Goal: Transaction & Acquisition: Obtain resource

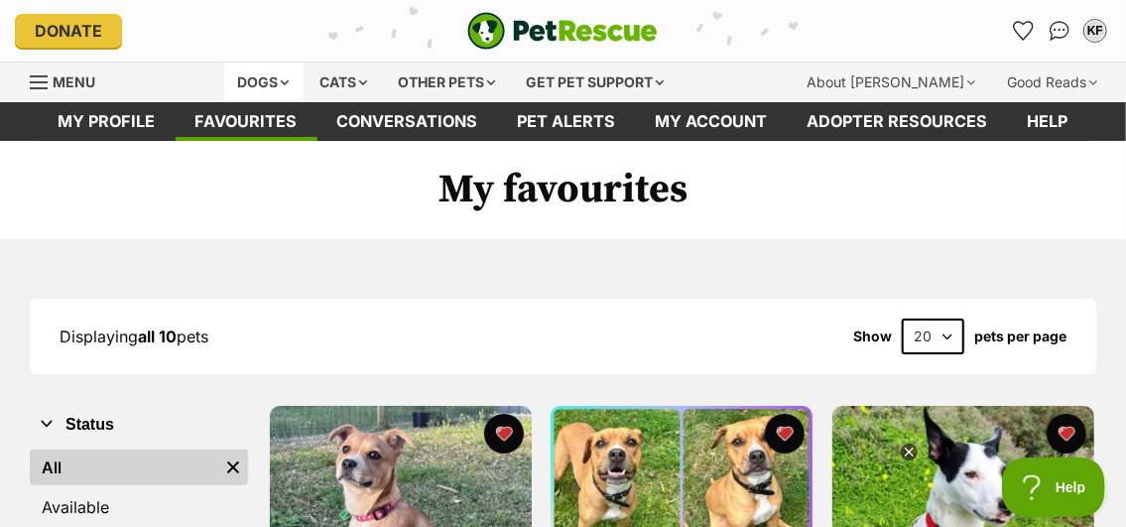
click at [281, 77] on div "Dogs" at bounding box center [263, 82] width 79 height 40
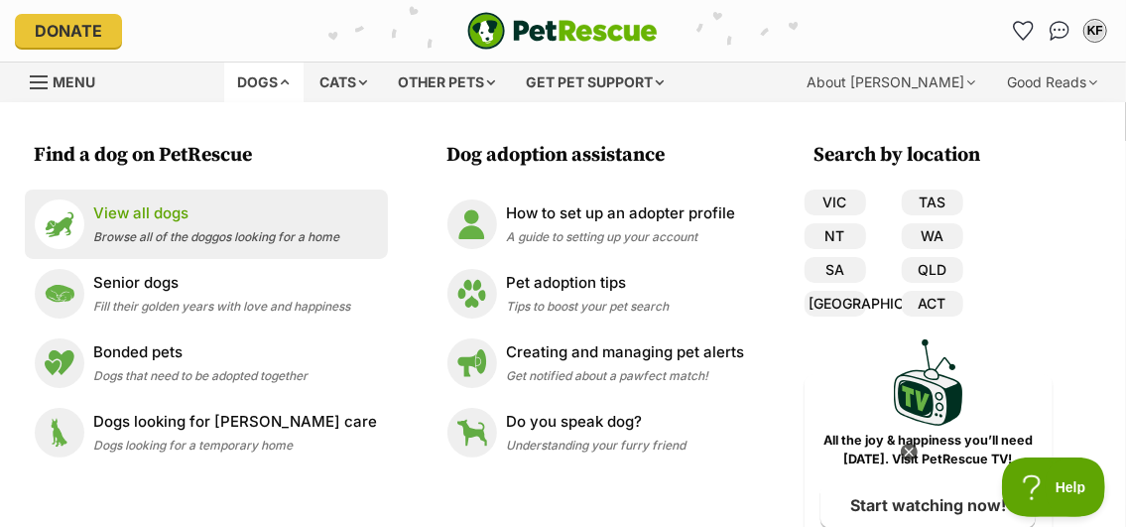
click at [135, 207] on p "View all dogs" at bounding box center [217, 213] width 246 height 23
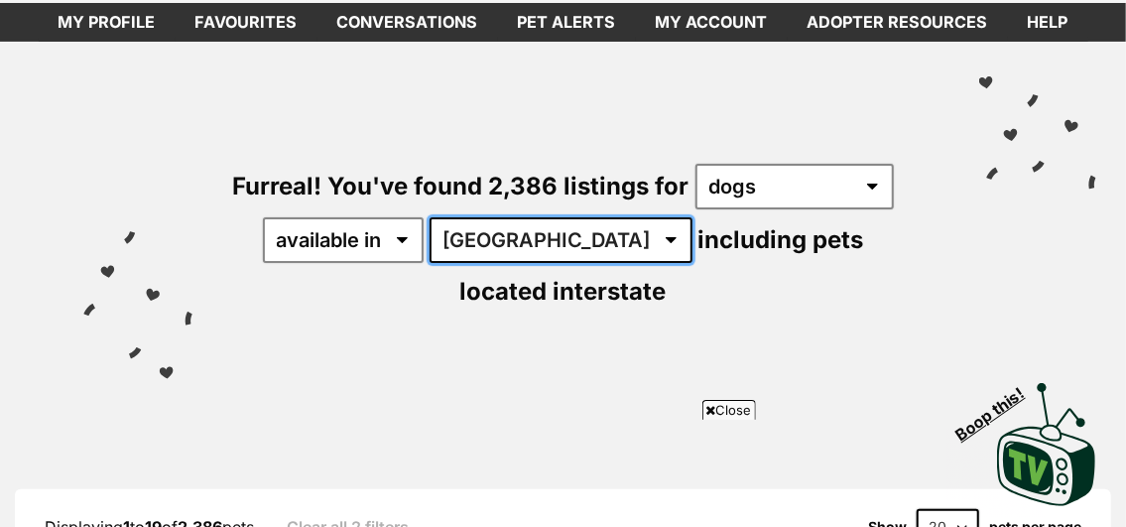
click at [561, 234] on select "Australia ACT NSW NT QLD SA TAS VIC WA" at bounding box center [561, 240] width 263 height 46
select select "SA"
click at [445, 217] on select "Australia ACT NSW NT QLD SA TAS VIC WA" at bounding box center [561, 240] width 263 height 46
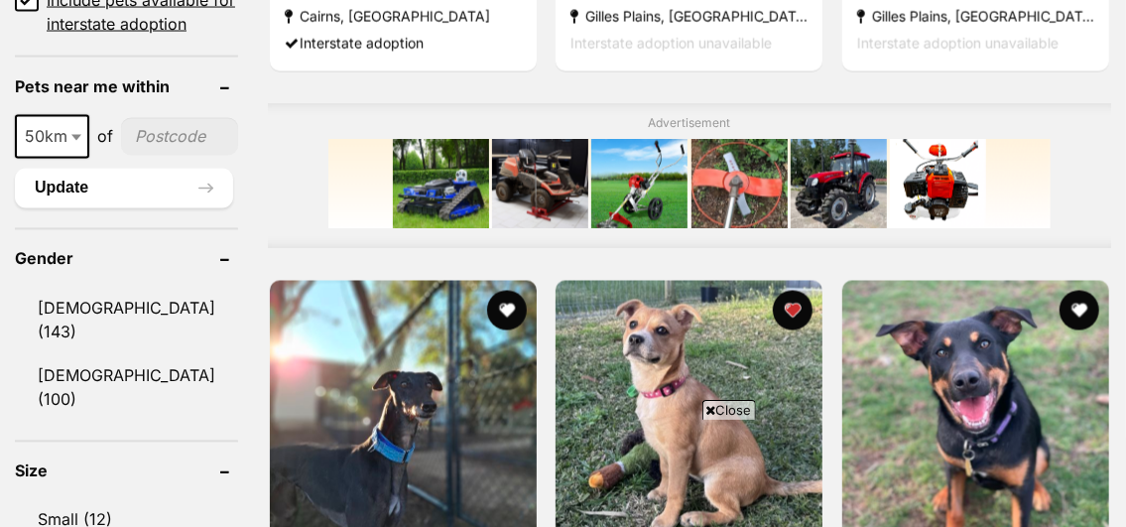
scroll to position [1587, 0]
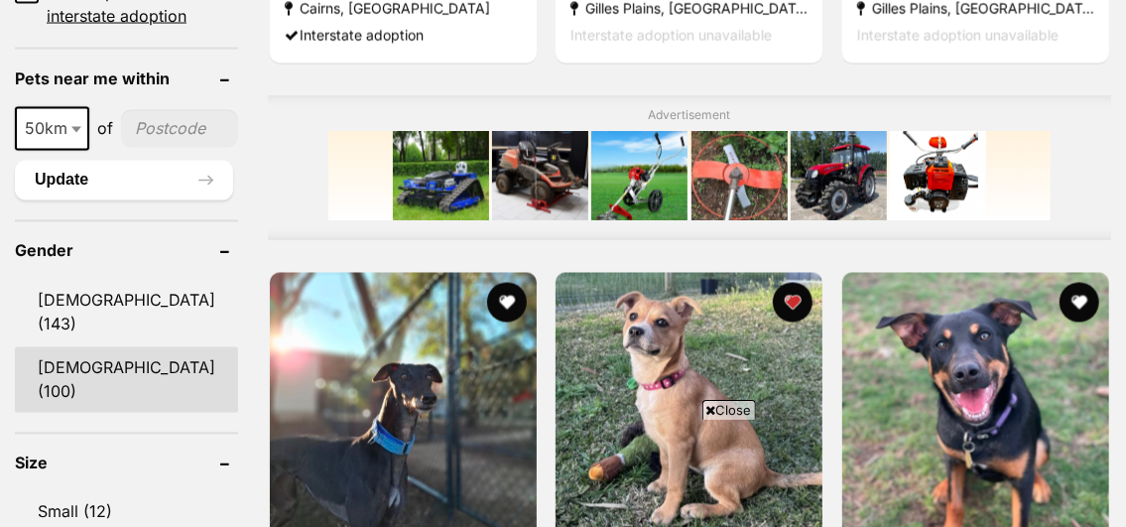
click at [70, 347] on link "Female (100)" at bounding box center [126, 379] width 223 height 65
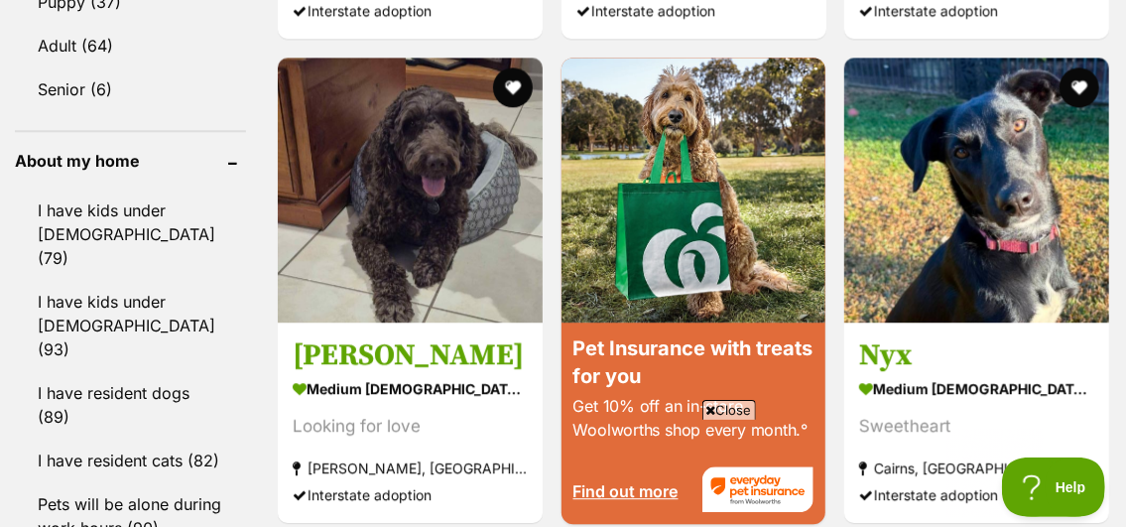
scroll to position [2282, 0]
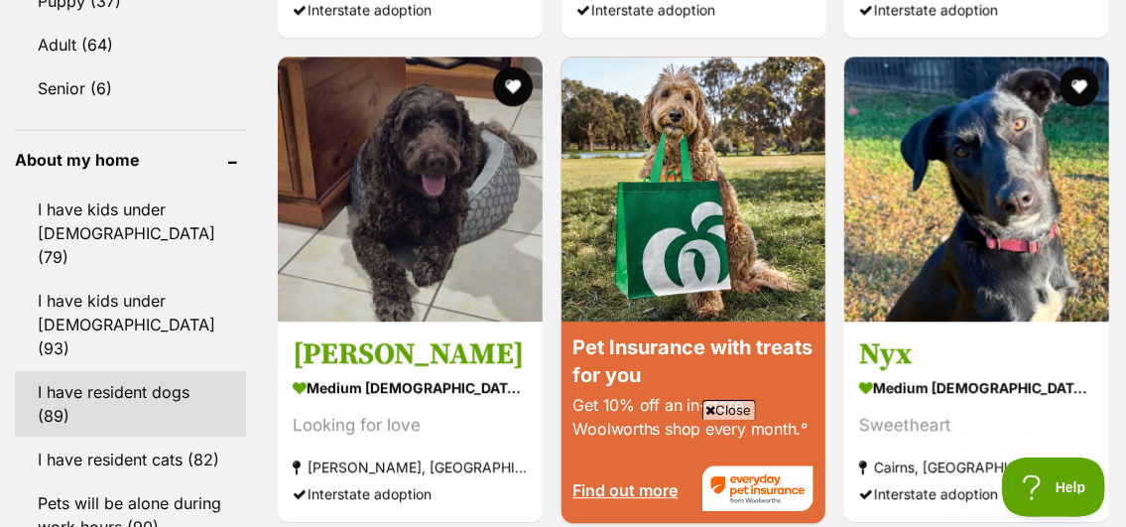
click at [73, 371] on link "I have resident dogs (89)" at bounding box center [130, 403] width 231 height 65
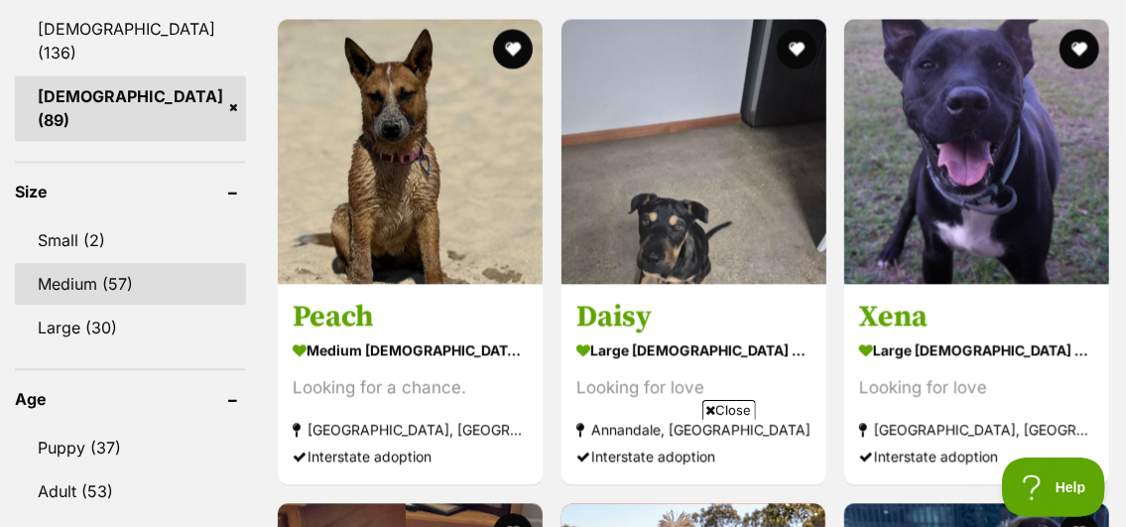
scroll to position [1885, 0]
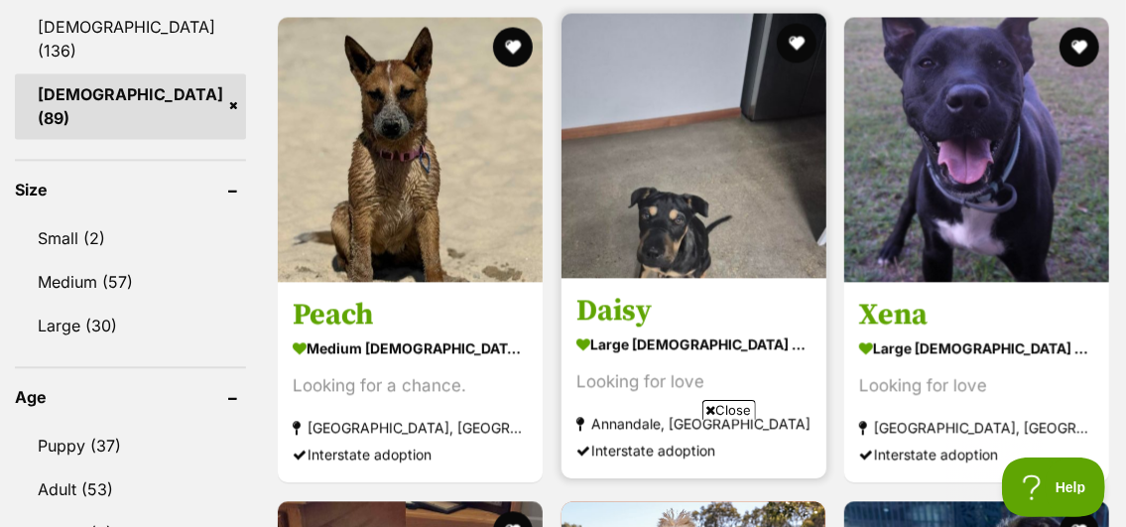
click at [679, 187] on img at bounding box center [693, 145] width 265 height 265
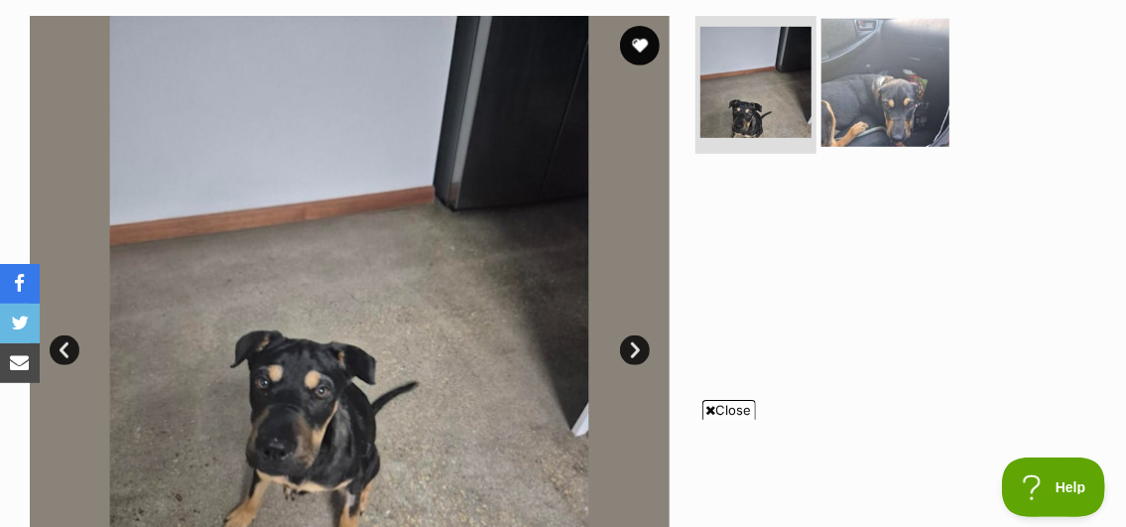
click at [882, 117] on img at bounding box center [885, 82] width 128 height 128
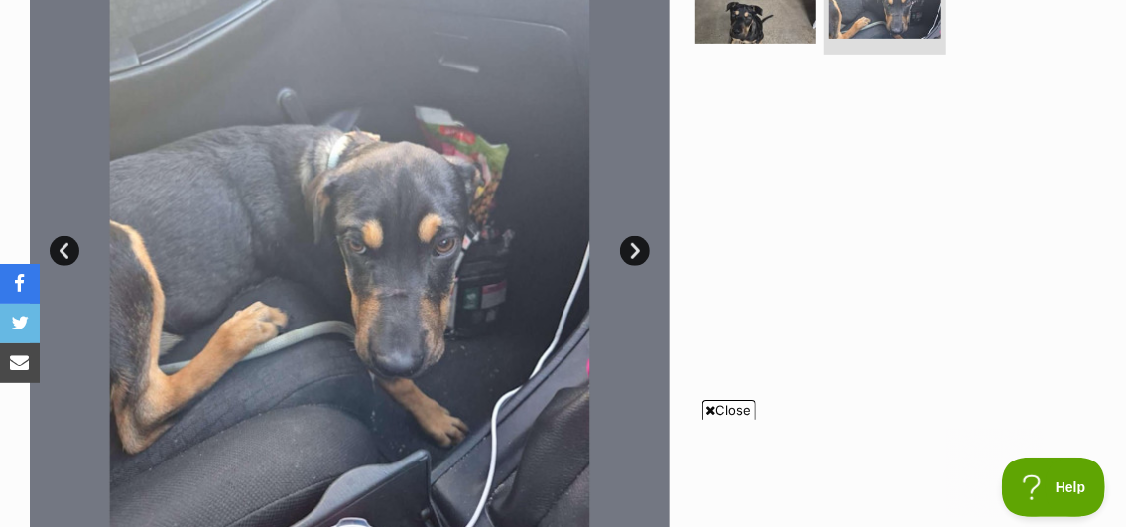
click at [639, 247] on link "Next" at bounding box center [635, 251] width 30 height 30
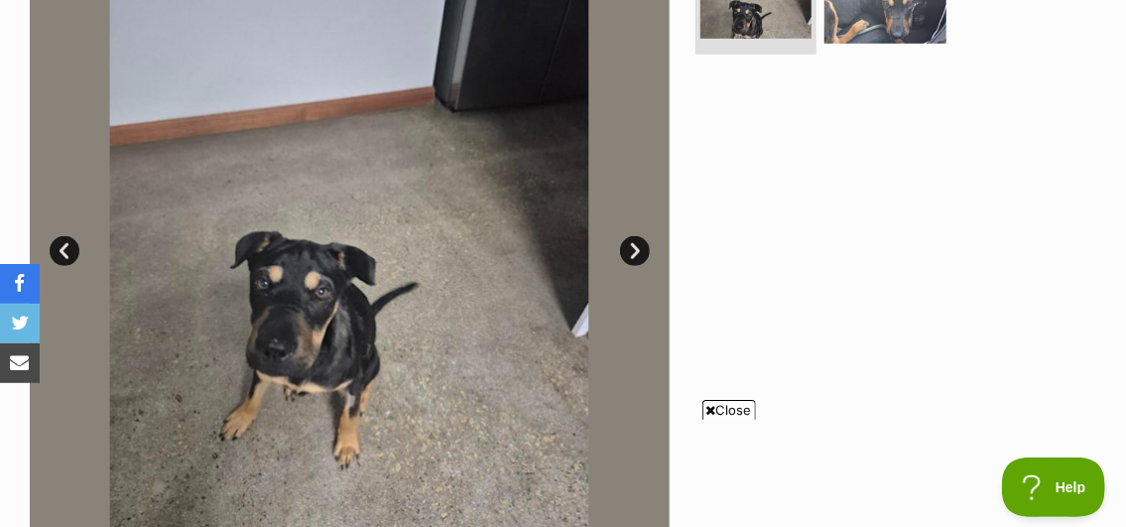
click at [638, 247] on link "Next" at bounding box center [635, 251] width 30 height 30
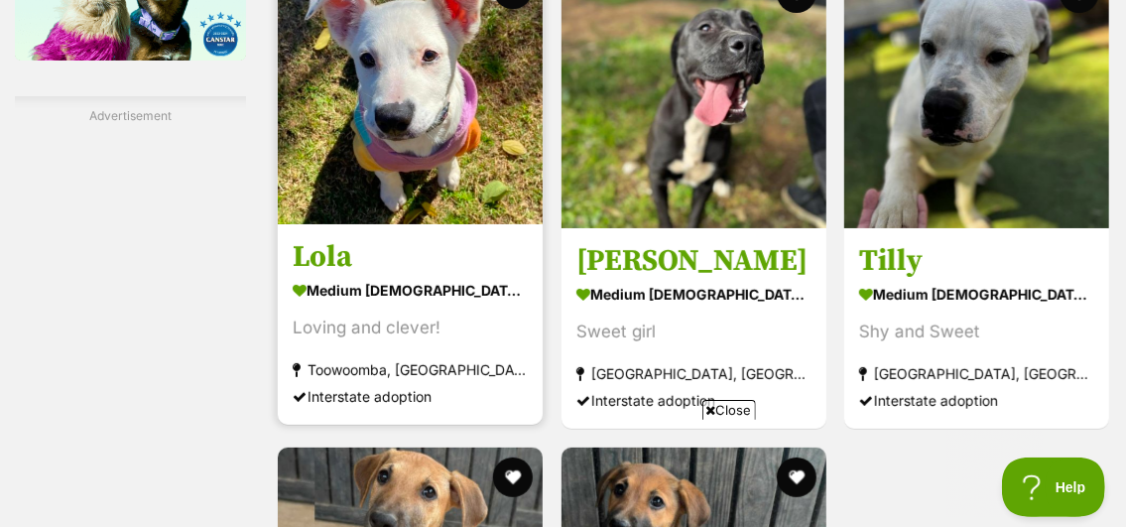
scroll to position [3571, 0]
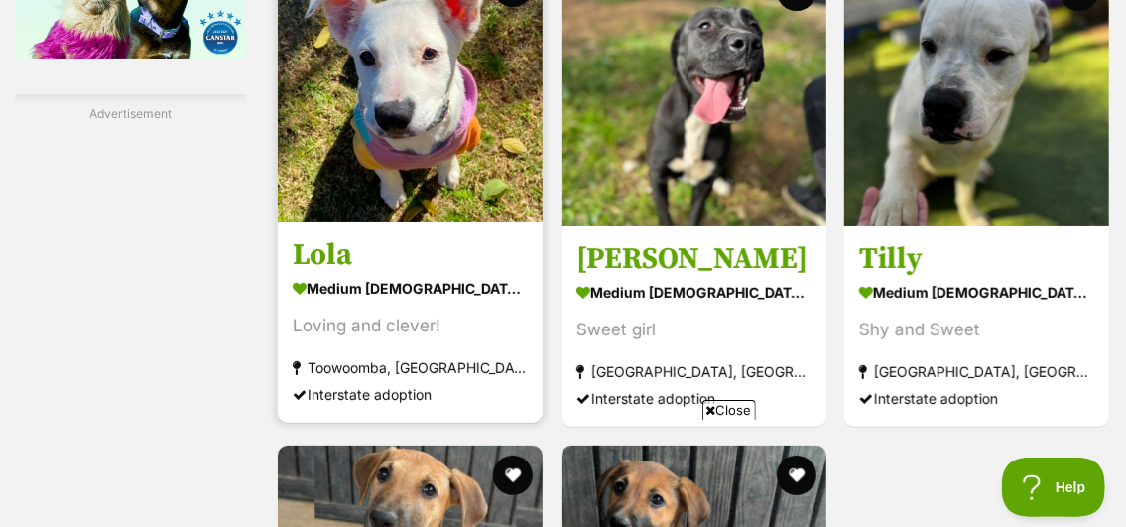
click at [405, 162] on img at bounding box center [410, 89] width 265 height 265
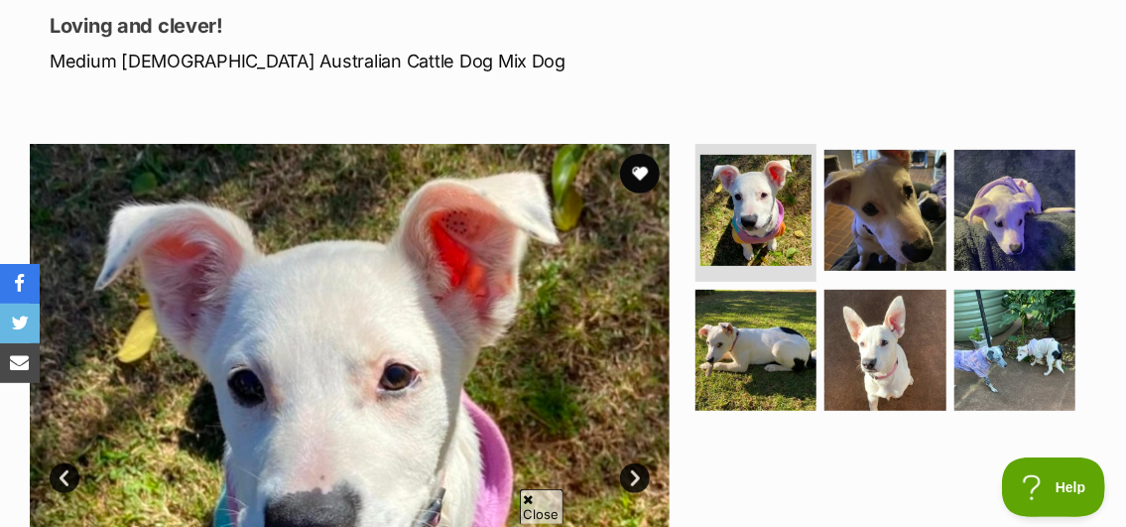
scroll to position [298, 0]
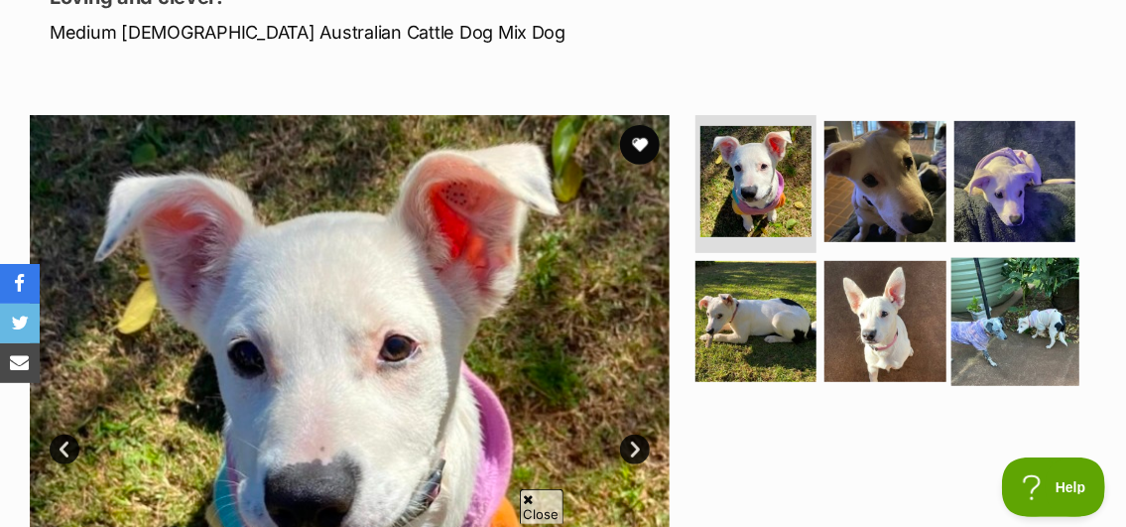
click at [1038, 317] on img at bounding box center [1015, 322] width 128 height 128
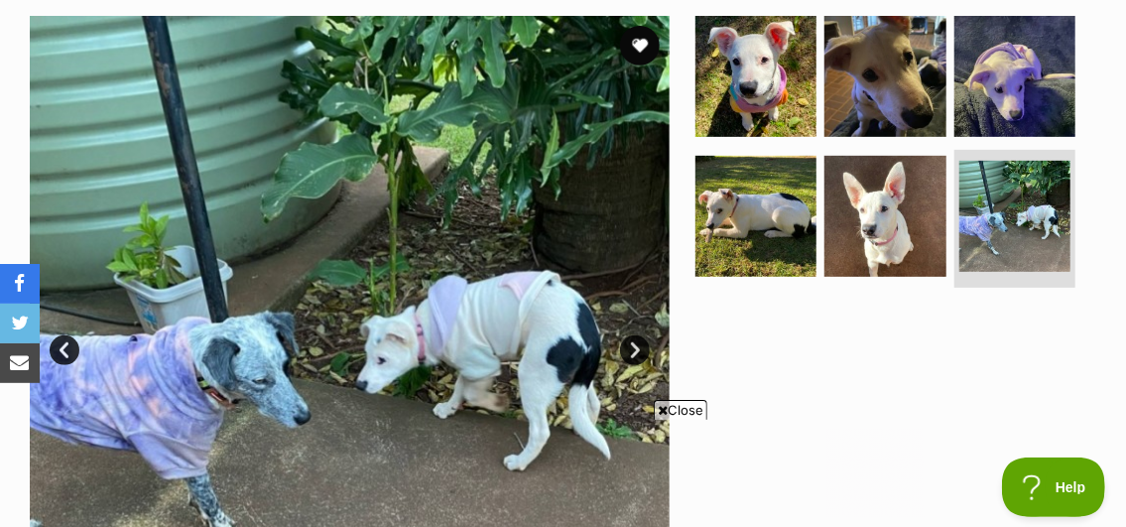
scroll to position [0, 0]
click at [636, 344] on link "Next" at bounding box center [635, 350] width 30 height 30
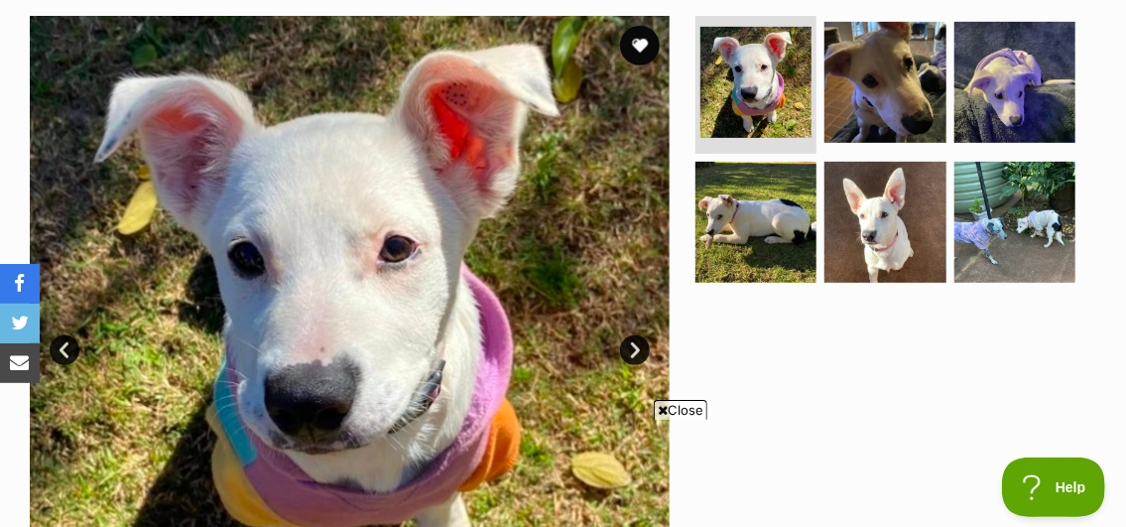
click at [636, 344] on link "Next" at bounding box center [635, 350] width 30 height 30
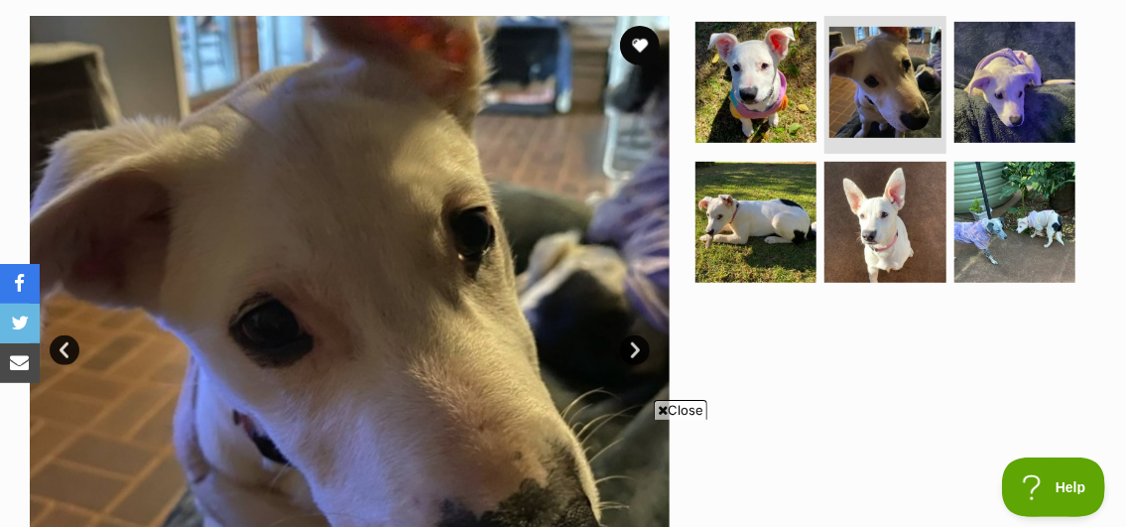
click at [636, 344] on link "Next" at bounding box center [635, 350] width 30 height 30
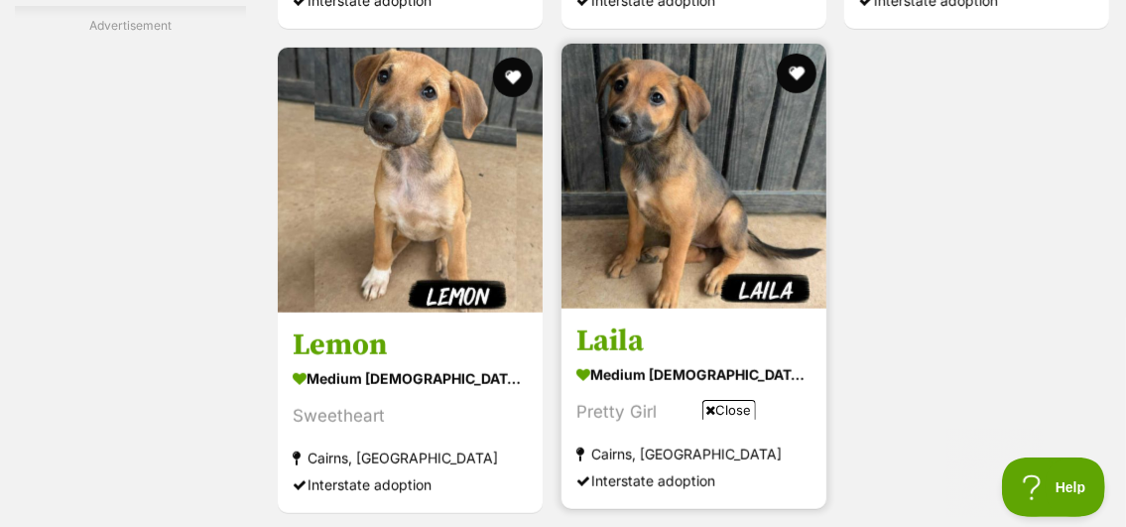
click at [685, 225] on img at bounding box center [693, 176] width 265 height 265
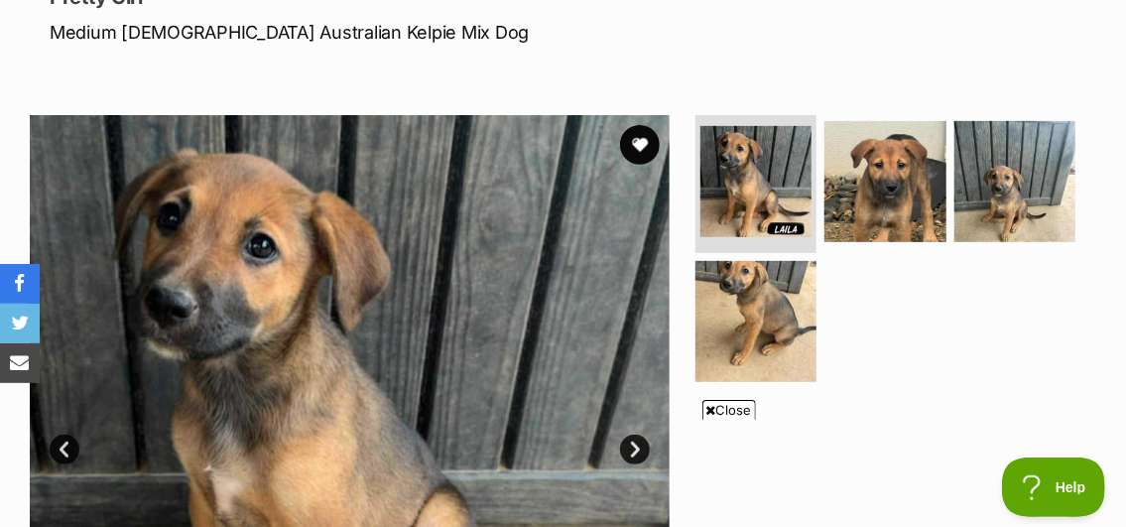
click at [741, 407] on span "Close" at bounding box center [729, 410] width 54 height 20
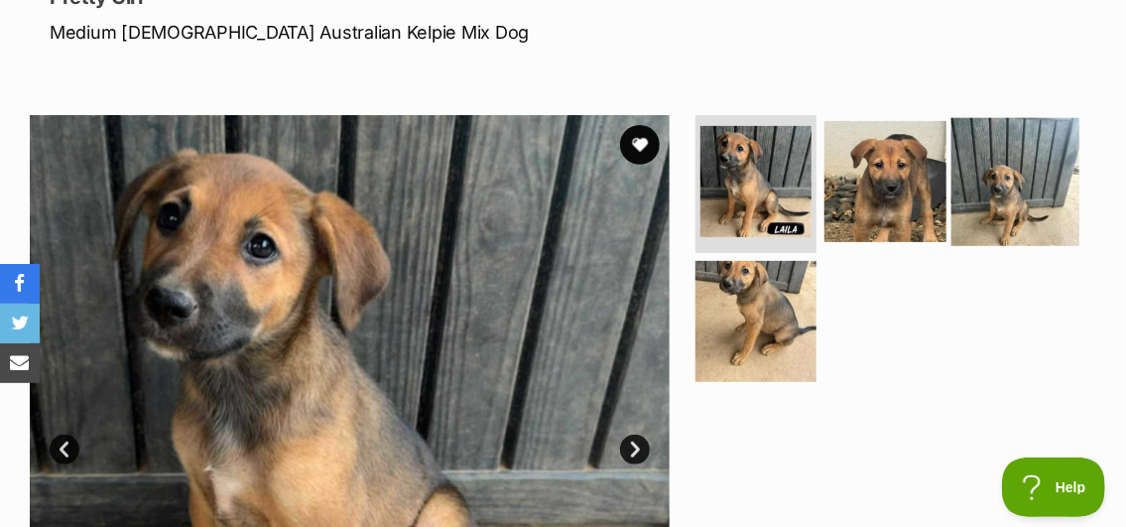
click at [978, 197] on img at bounding box center [1015, 181] width 128 height 128
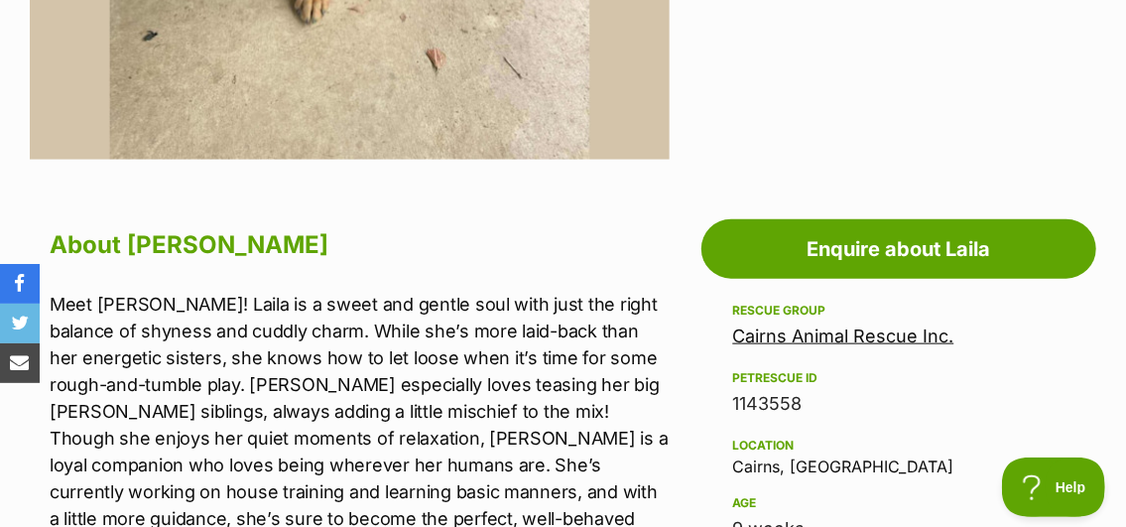
scroll to position [1091, 0]
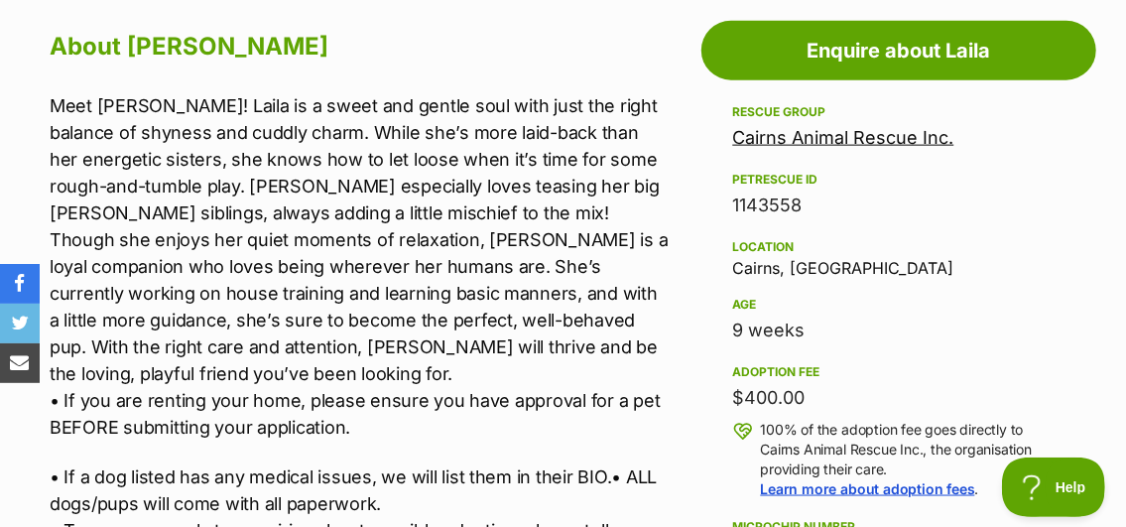
click at [778, 134] on link "Cairns Animal Rescue Inc." at bounding box center [843, 137] width 221 height 21
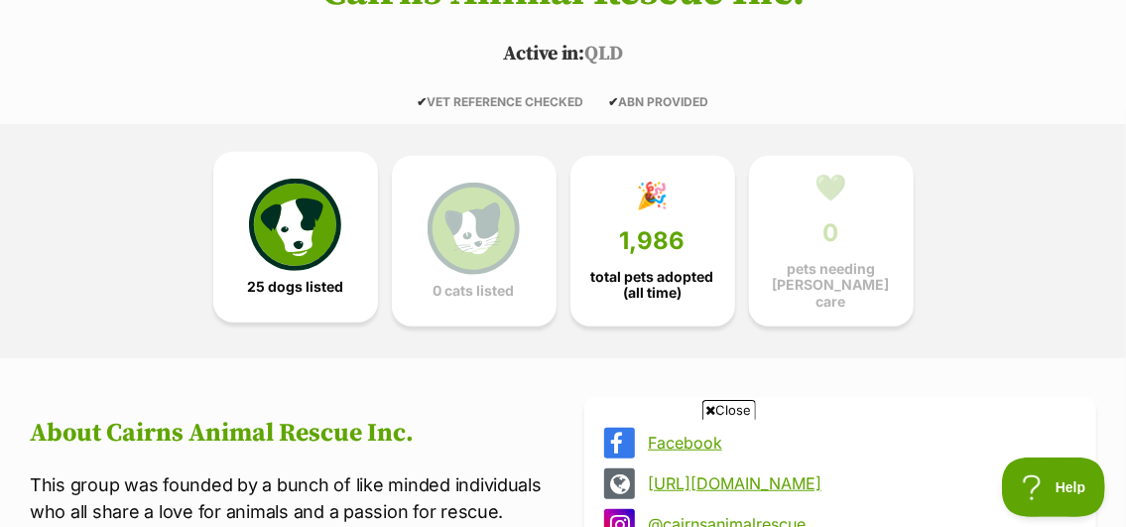
click at [320, 235] on img at bounding box center [294, 224] width 91 height 91
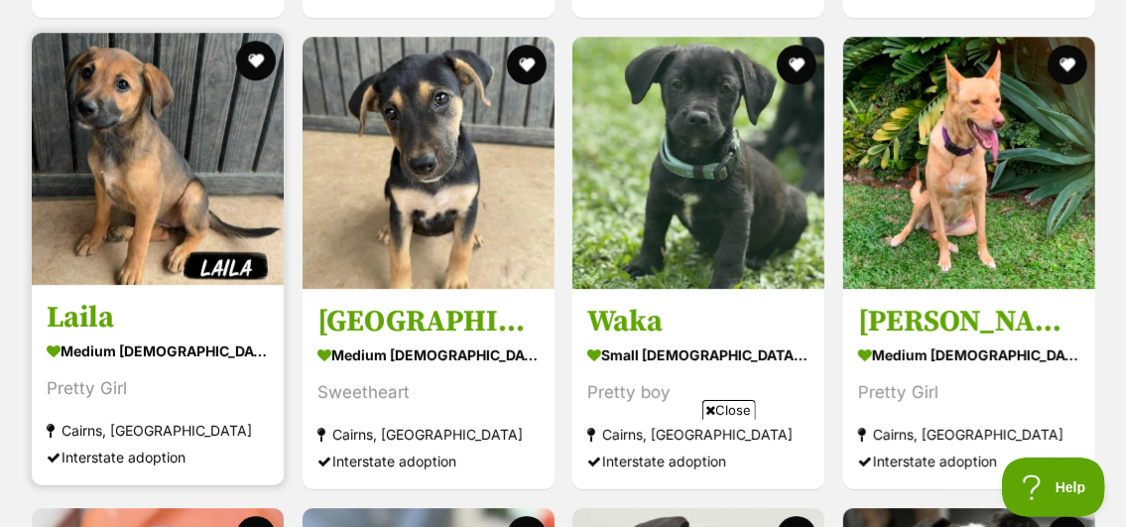
scroll to position [2690, 0]
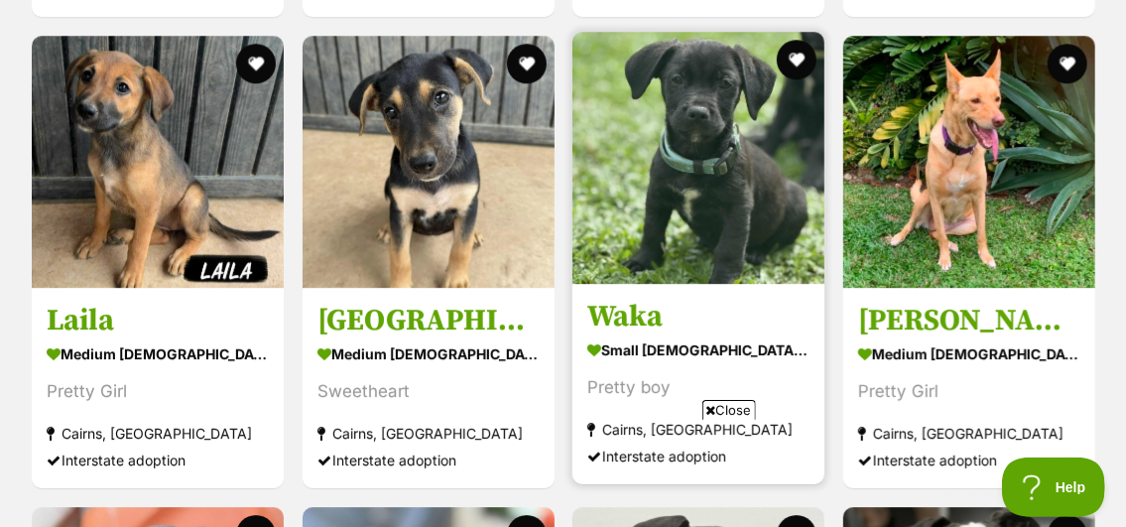
click at [729, 213] on img at bounding box center [698, 158] width 252 height 252
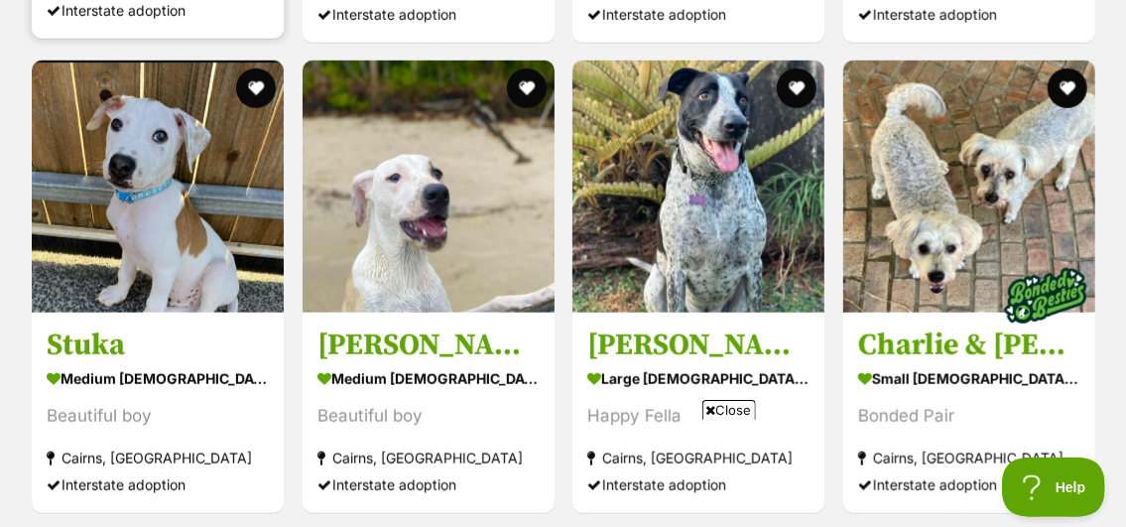
scroll to position [4079, 0]
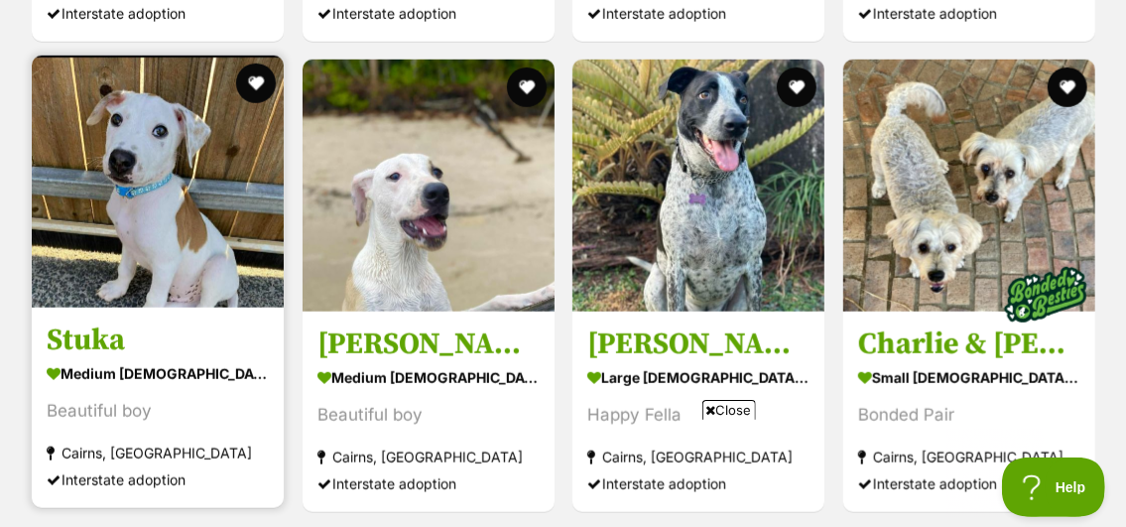
click at [127, 215] on img at bounding box center [158, 182] width 252 height 252
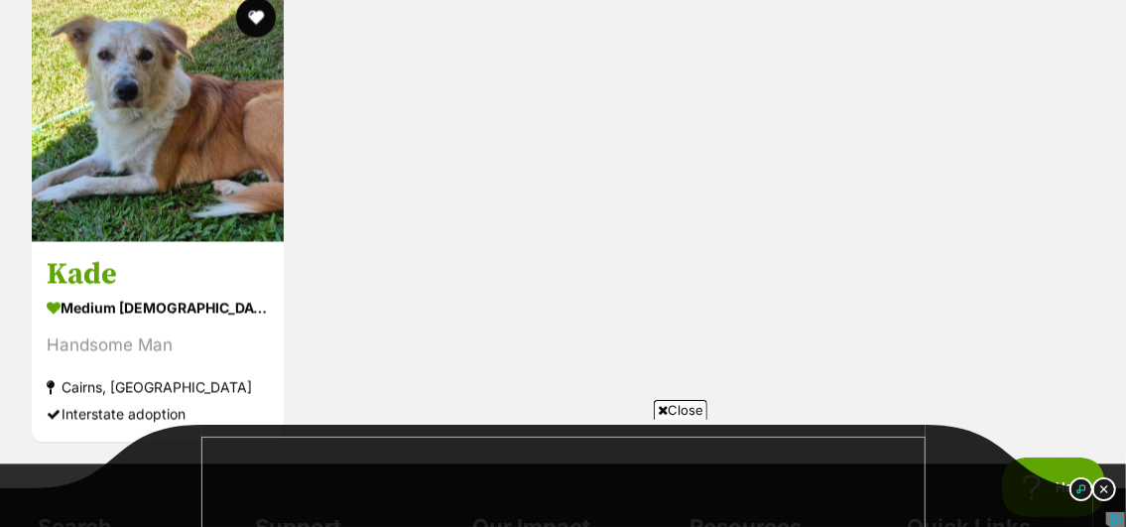
scroll to position [5071, 0]
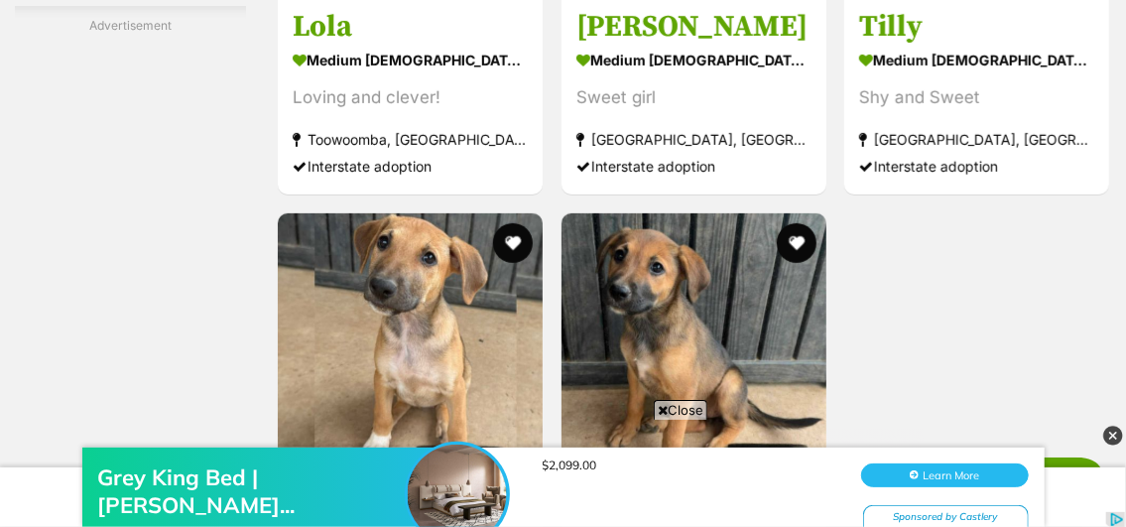
scroll to position [3704, 0]
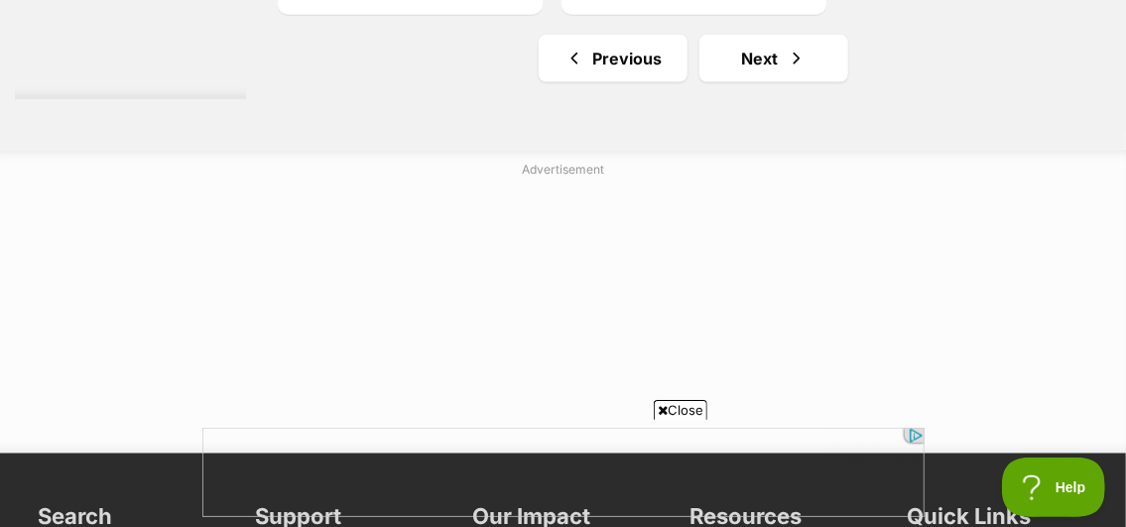
scroll to position [4662, 0]
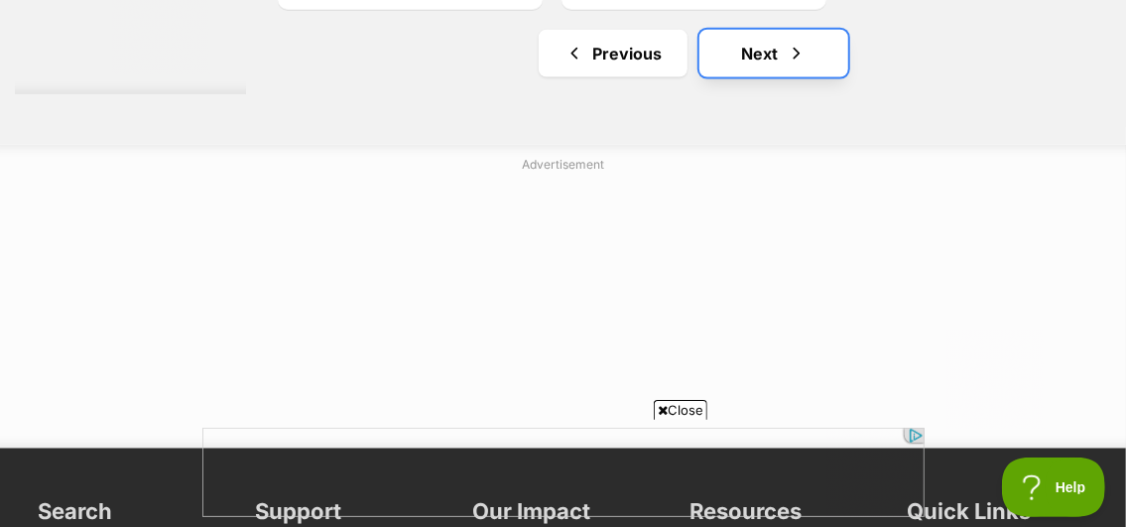
click at [744, 49] on link "Next" at bounding box center [773, 54] width 149 height 48
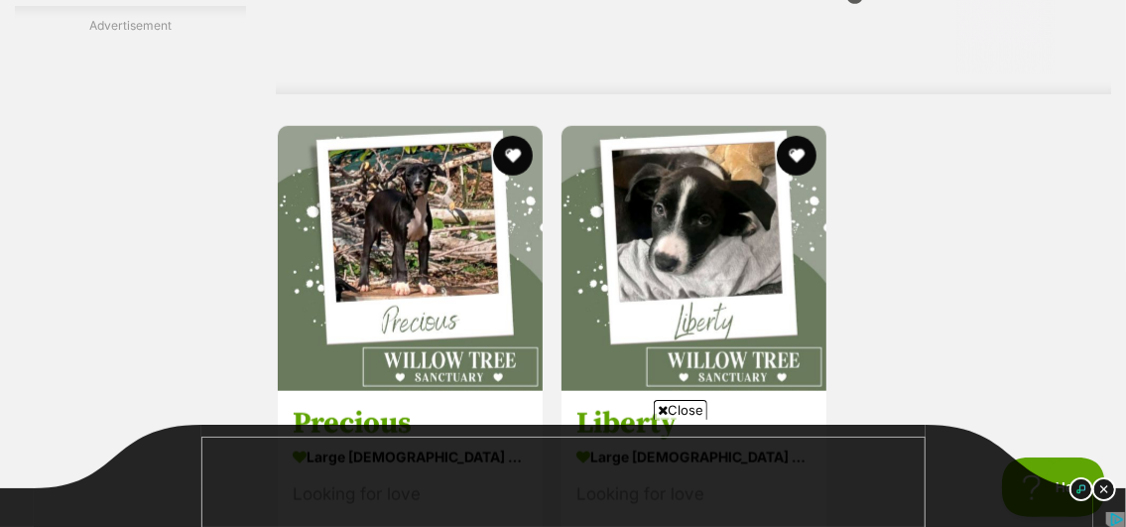
scroll to position [4365, 0]
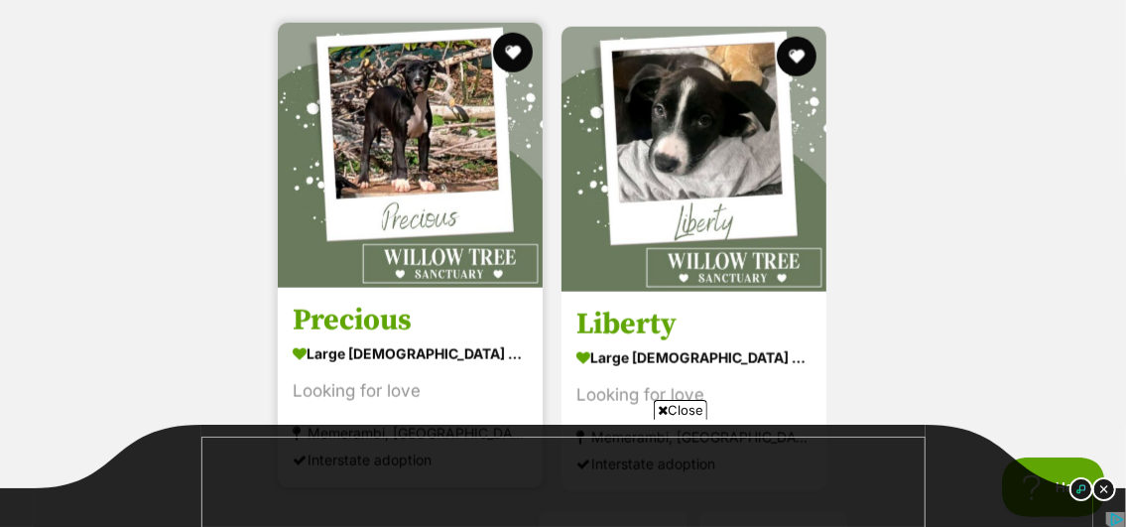
click at [420, 141] on img at bounding box center [410, 155] width 265 height 265
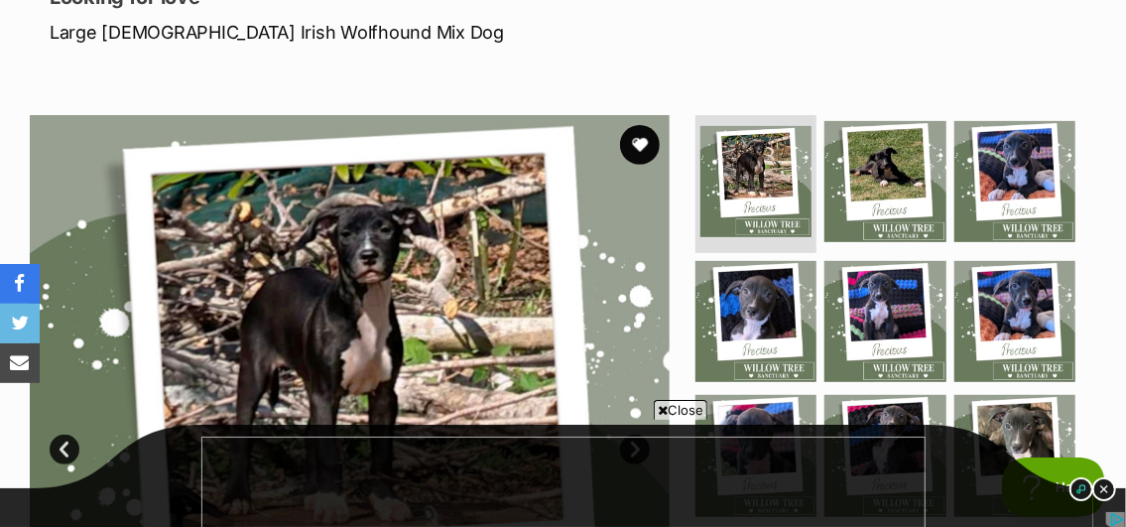
click at [674, 413] on span "Close" at bounding box center [681, 410] width 54 height 20
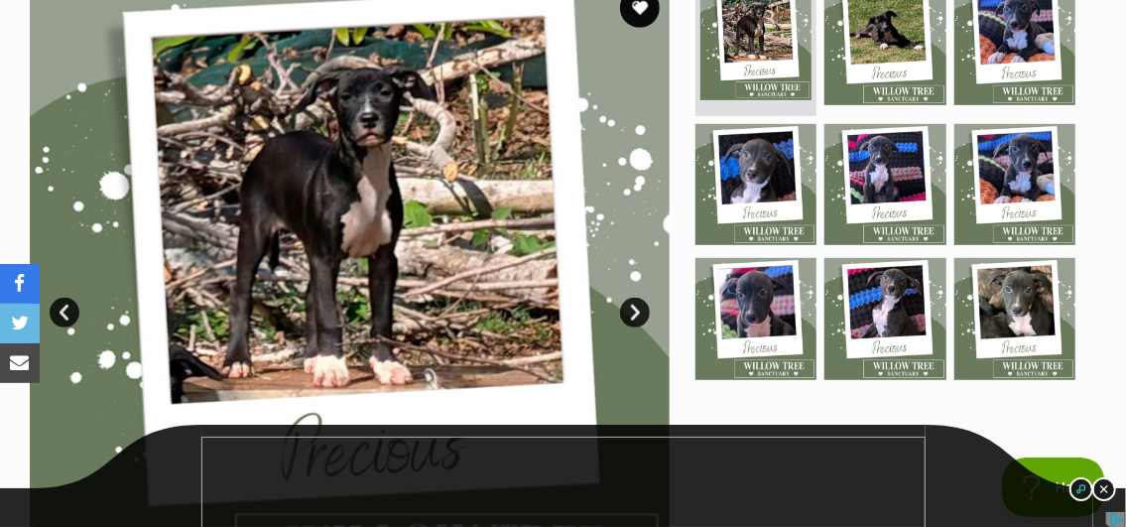
scroll to position [496, 0]
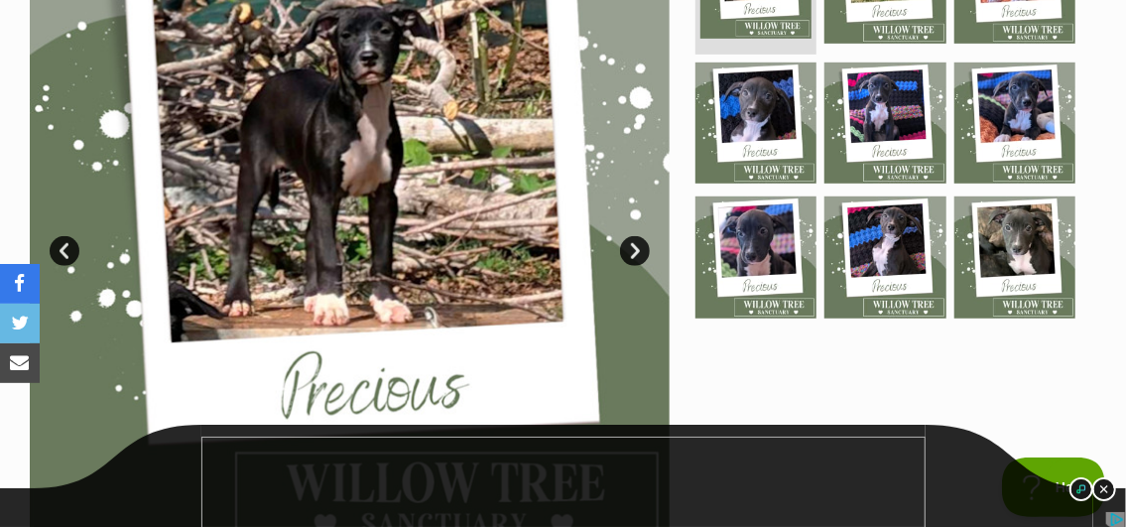
click at [626, 253] on link "Next" at bounding box center [635, 251] width 30 height 30
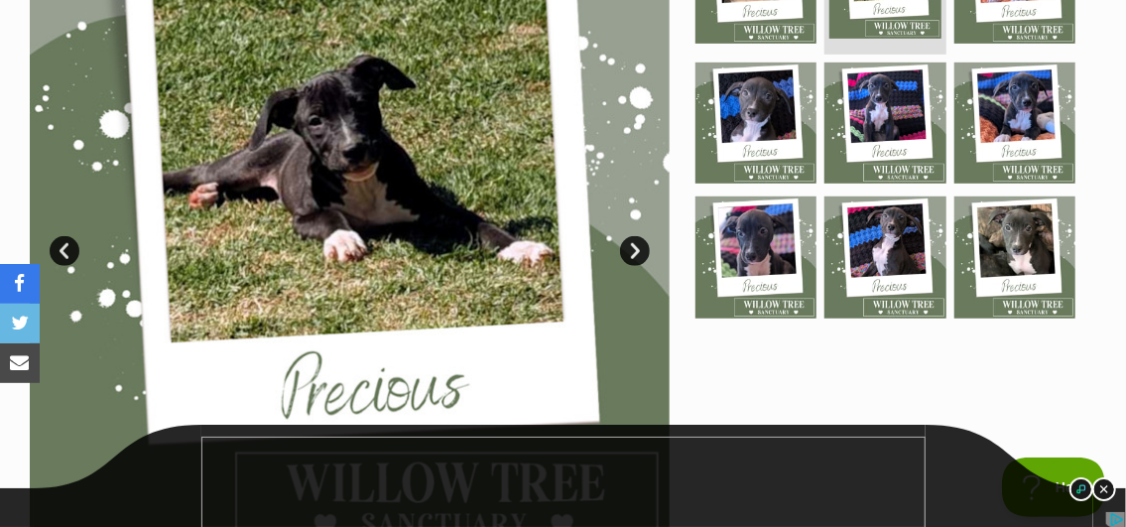
click at [626, 253] on link "Next" at bounding box center [635, 251] width 30 height 30
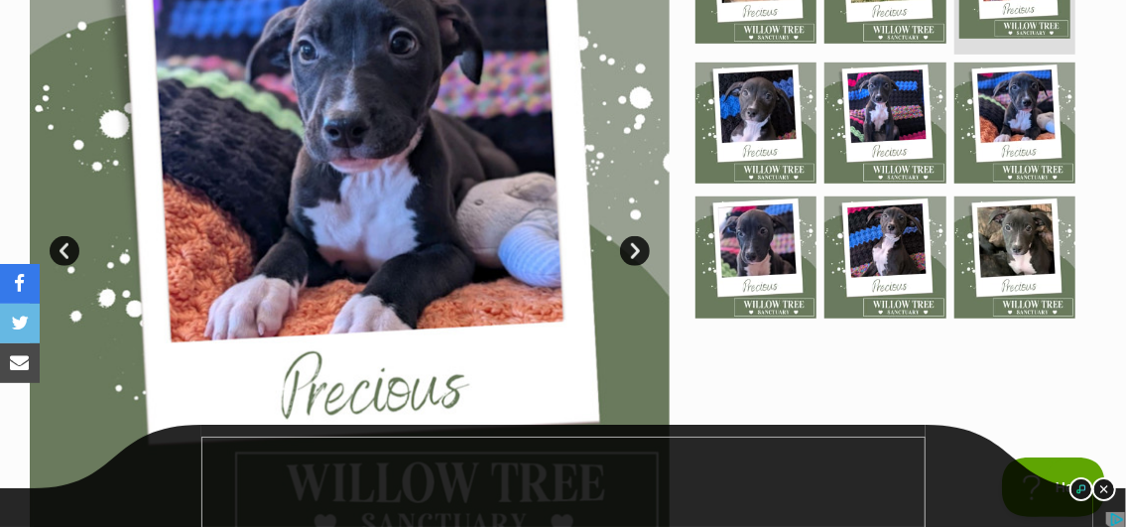
click at [626, 253] on link "Next" at bounding box center [635, 251] width 30 height 30
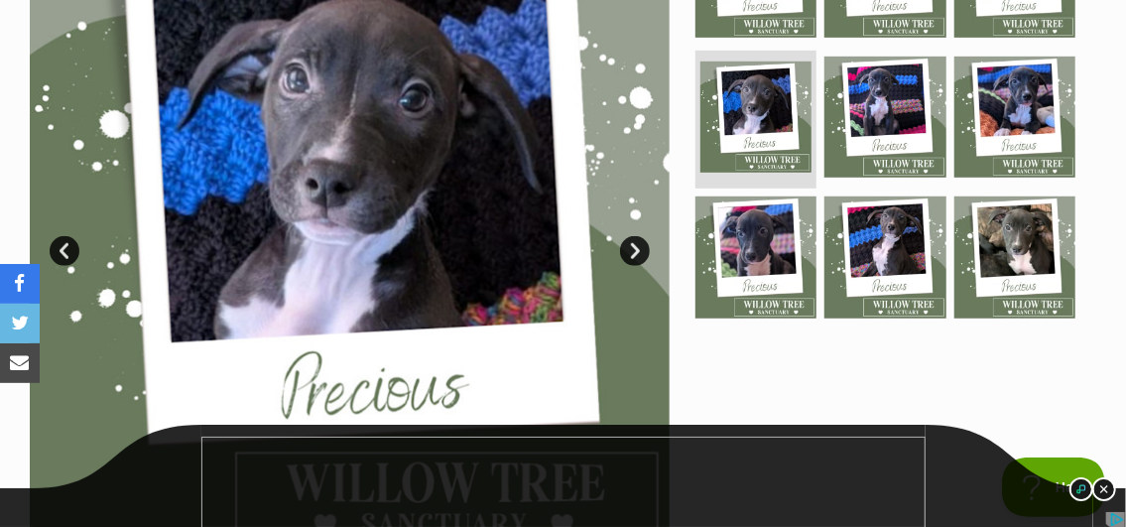
click at [626, 253] on link "Next" at bounding box center [635, 251] width 30 height 30
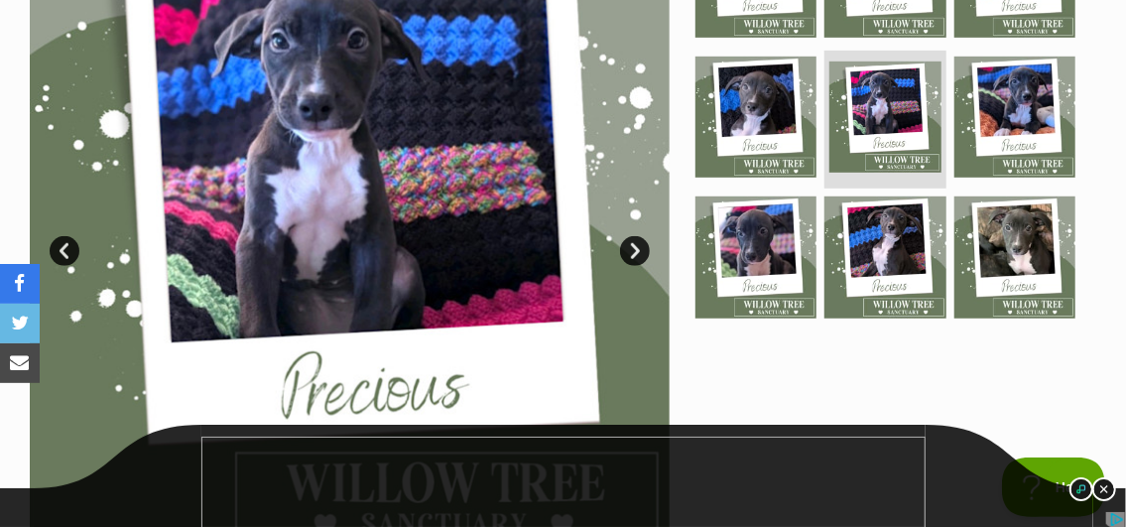
click at [625, 253] on link "Next" at bounding box center [635, 251] width 30 height 30
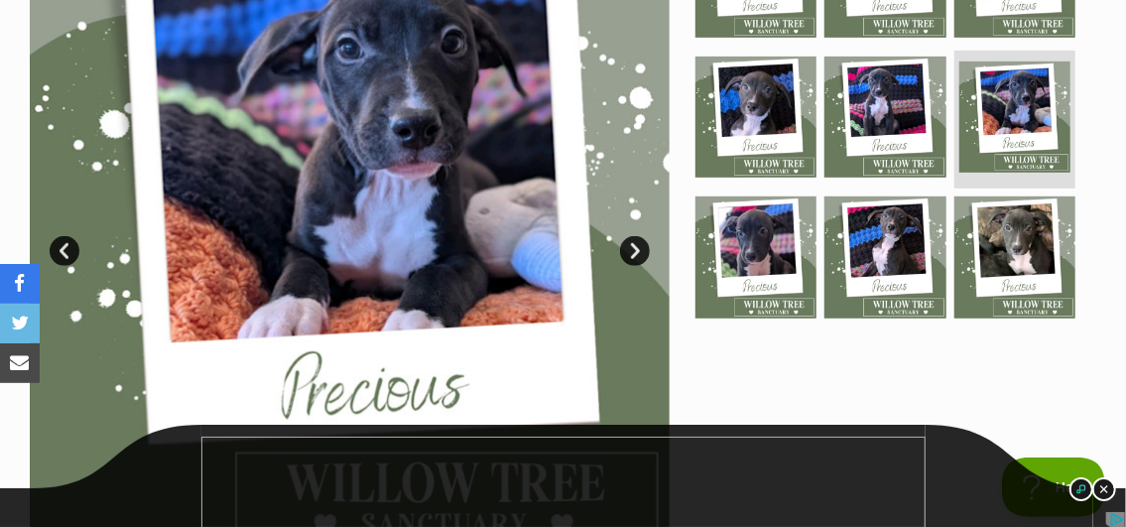
click at [625, 254] on link "Next" at bounding box center [635, 251] width 30 height 30
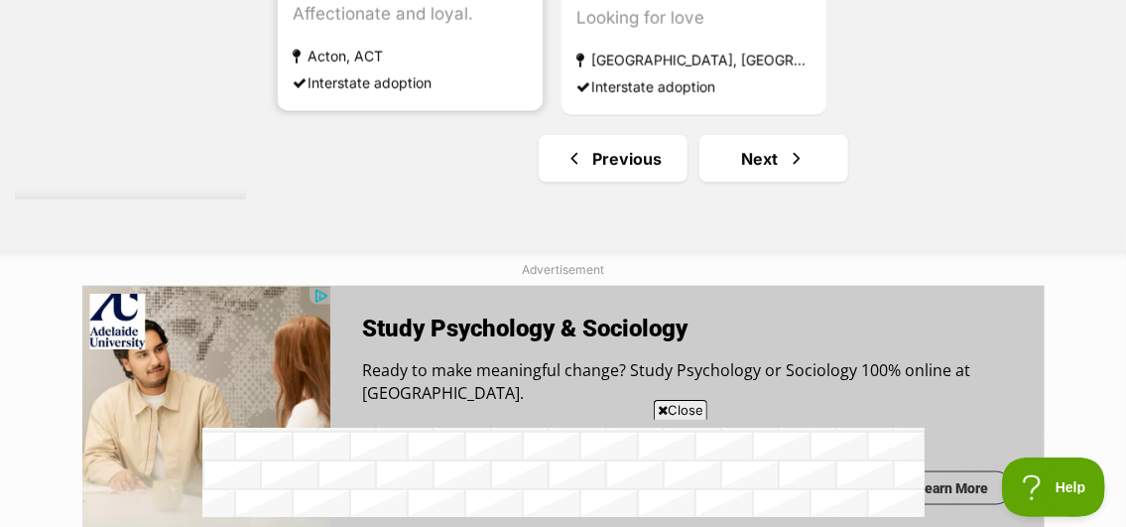
scroll to position [4563, 0]
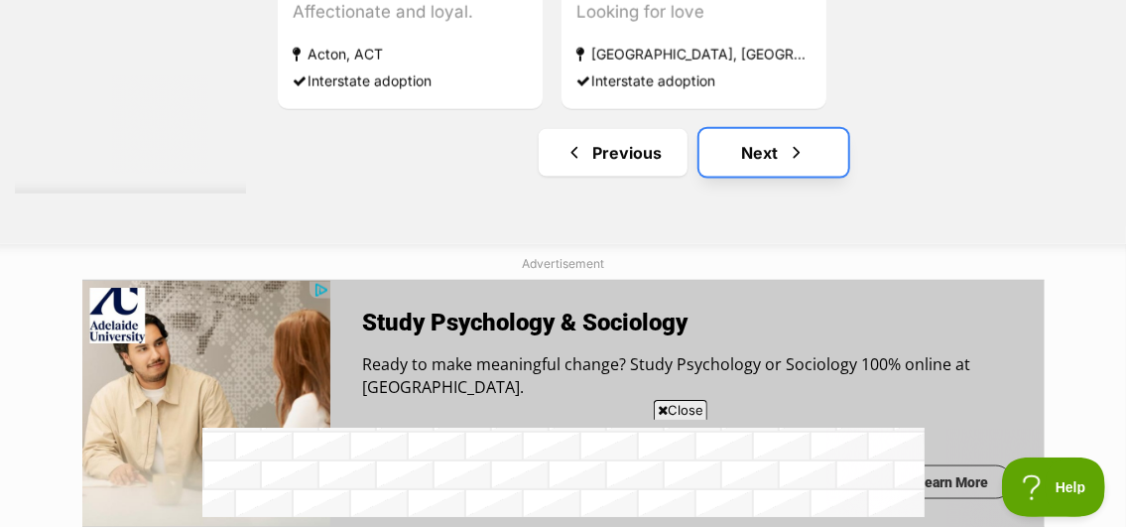
click at [752, 148] on link "Next" at bounding box center [773, 153] width 149 height 48
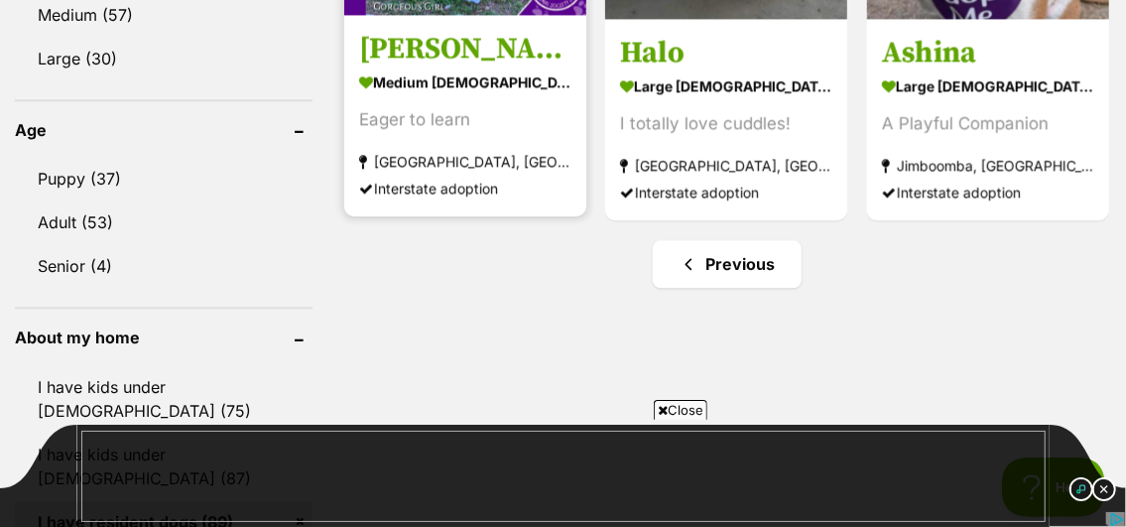
scroll to position [2083, 0]
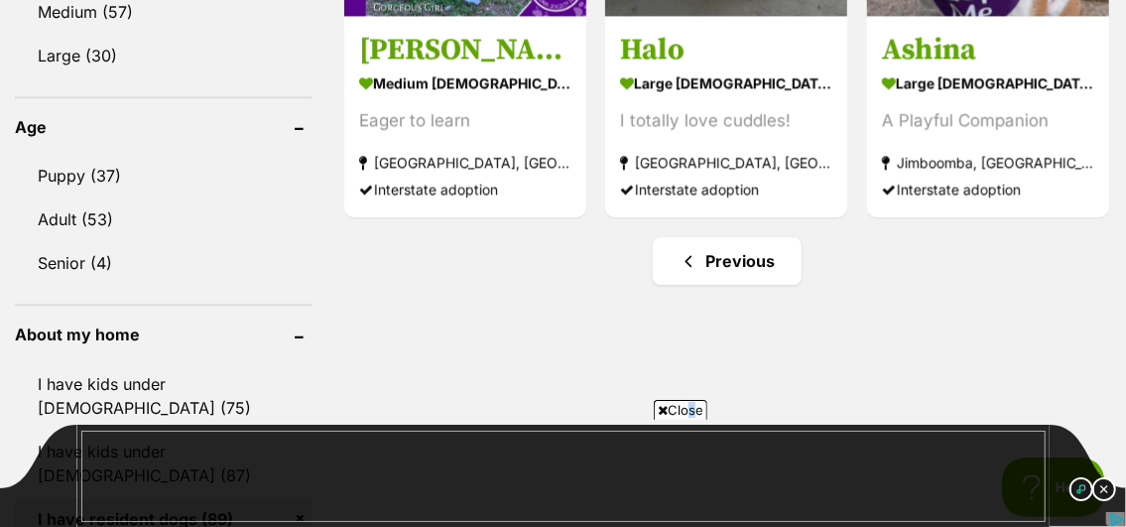
click at [685, 401] on span "Close" at bounding box center [681, 410] width 54 height 20
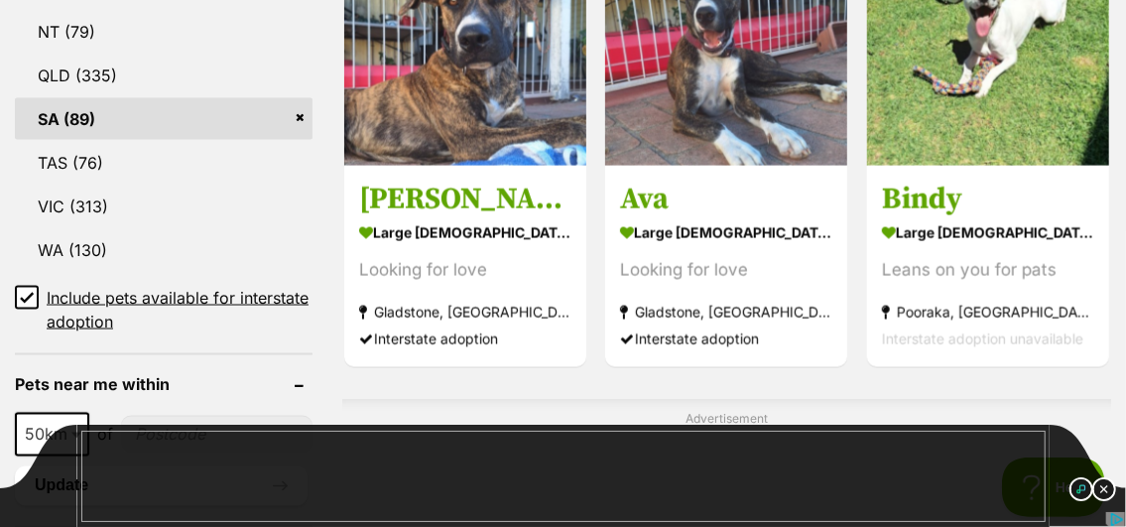
scroll to position [1190, 0]
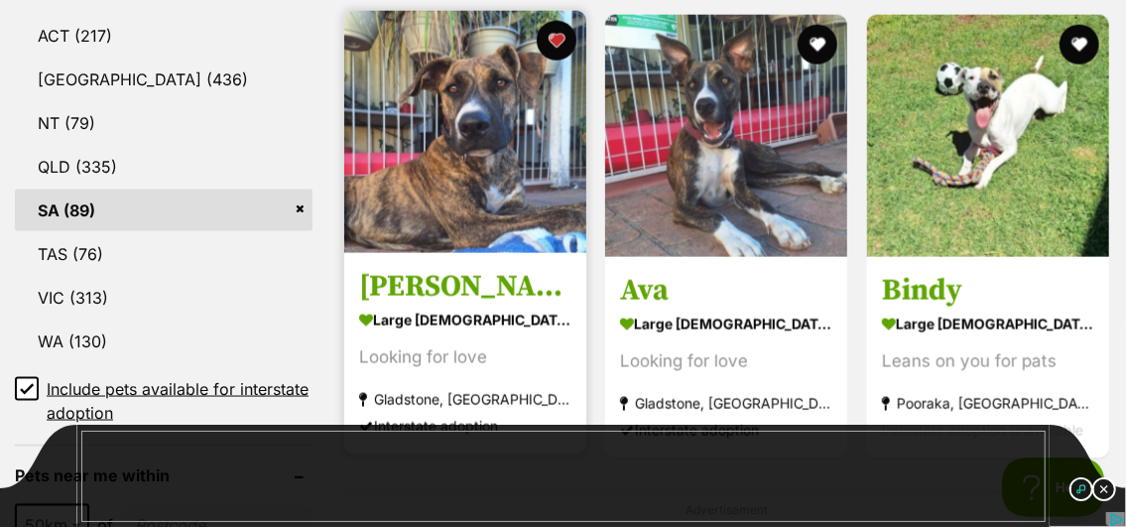
click at [492, 120] on img at bounding box center [465, 132] width 242 height 242
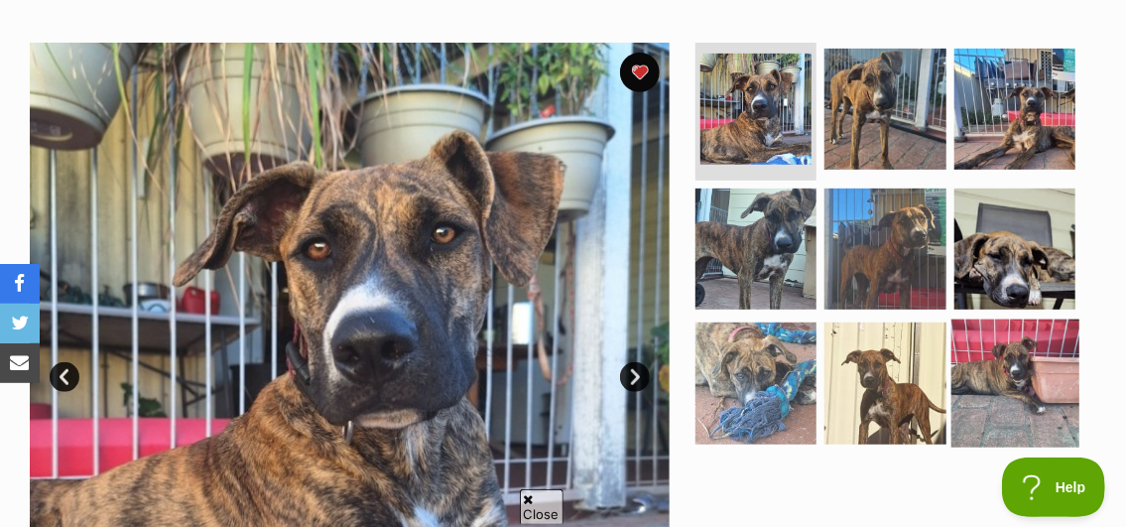
click at [1002, 347] on img at bounding box center [1015, 383] width 128 height 128
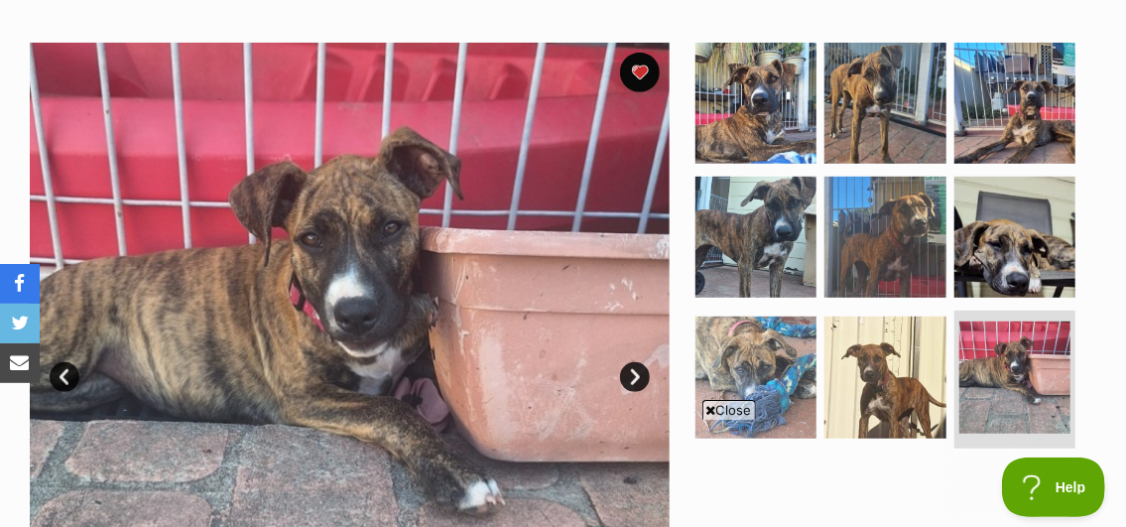
click at [630, 362] on link "Next" at bounding box center [635, 377] width 30 height 30
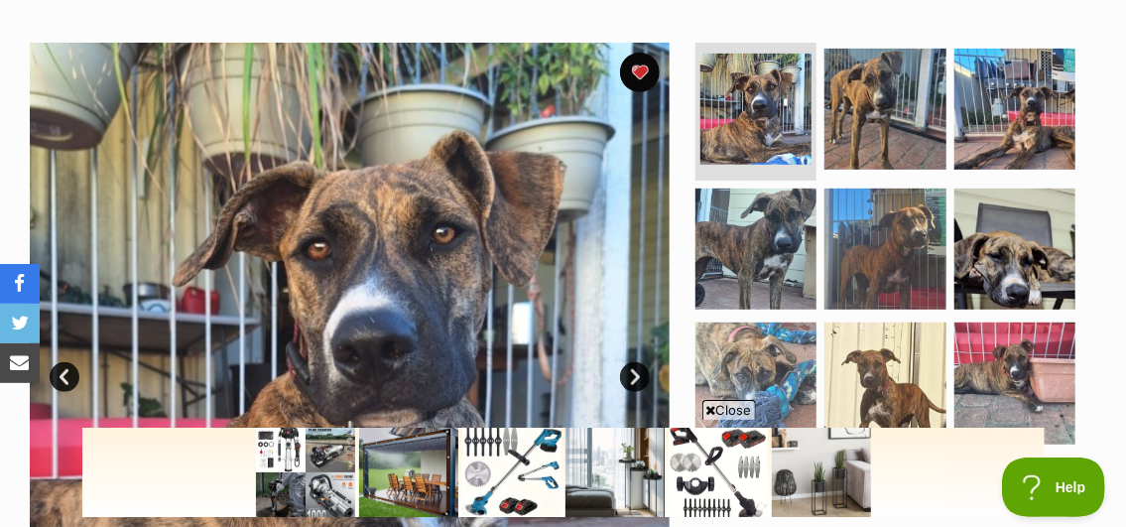
click at [629, 362] on link "Next" at bounding box center [635, 377] width 30 height 30
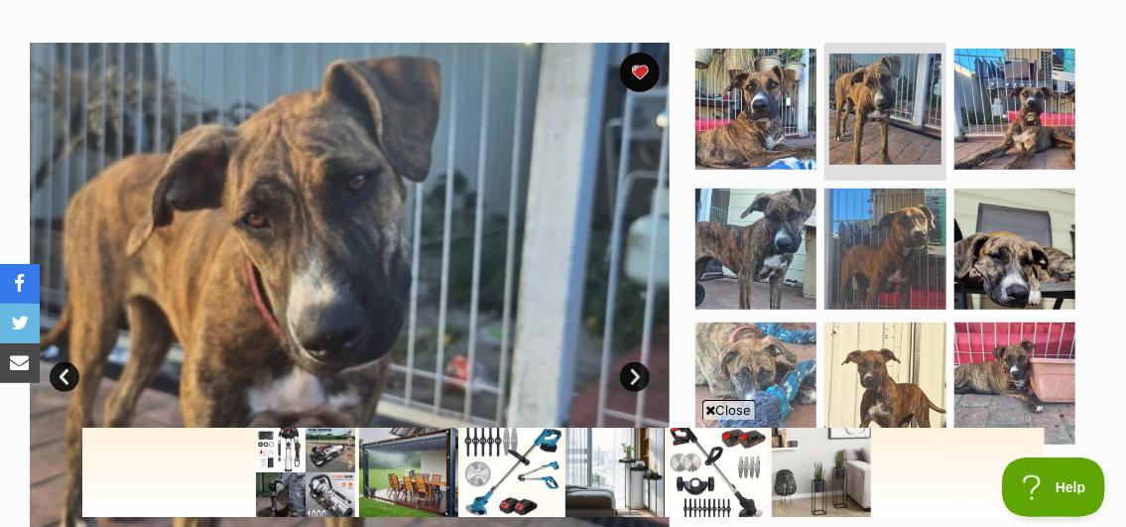
click at [629, 362] on link "Next" at bounding box center [635, 377] width 30 height 30
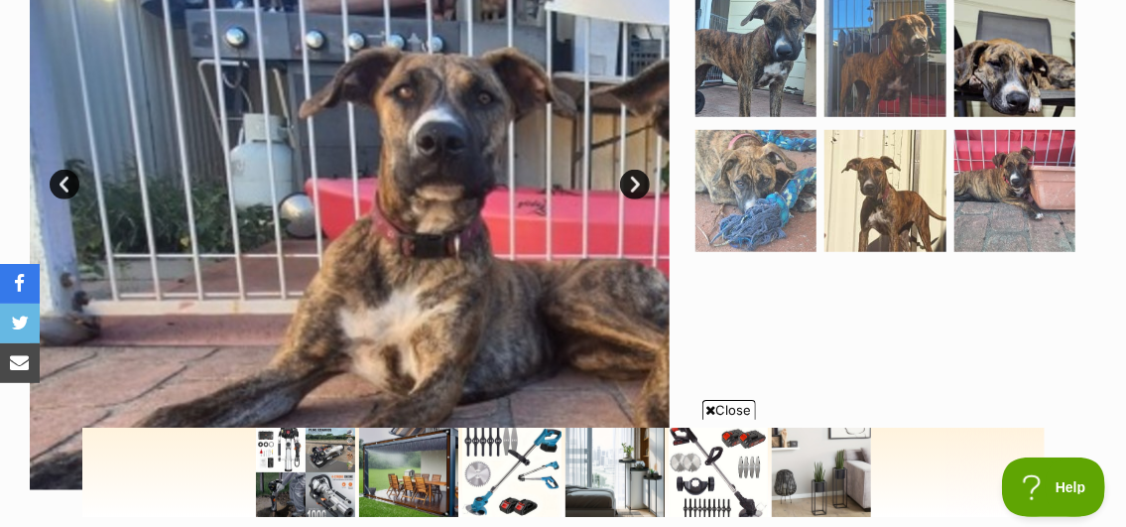
scroll to position [595, 0]
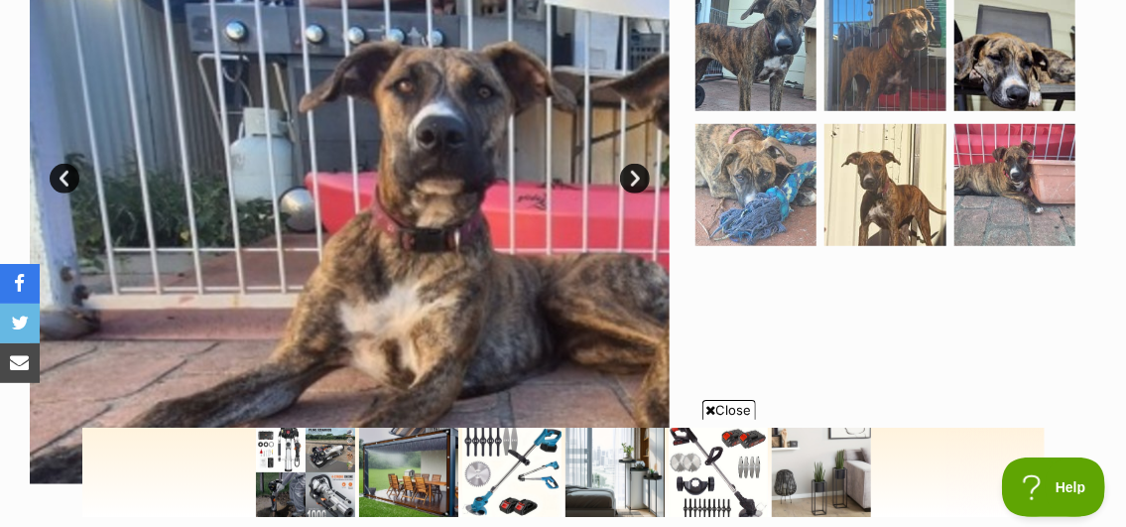
click at [701, 486] on img at bounding box center [717, 471] width 99 height 89
